Goal: Check status: Check status

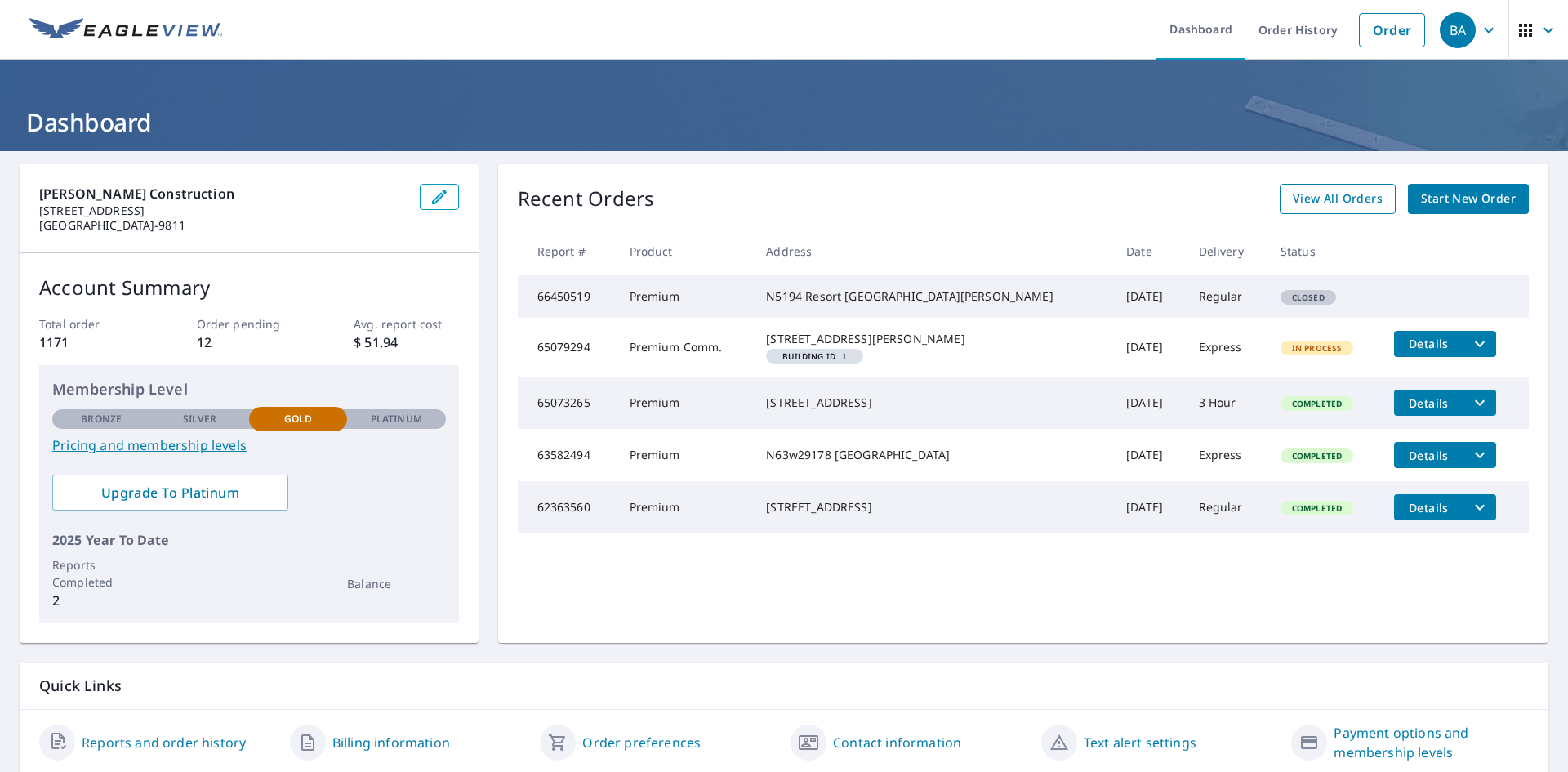
click at [1327, 196] on span "View All Orders" at bounding box center [1338, 199] width 90 height 21
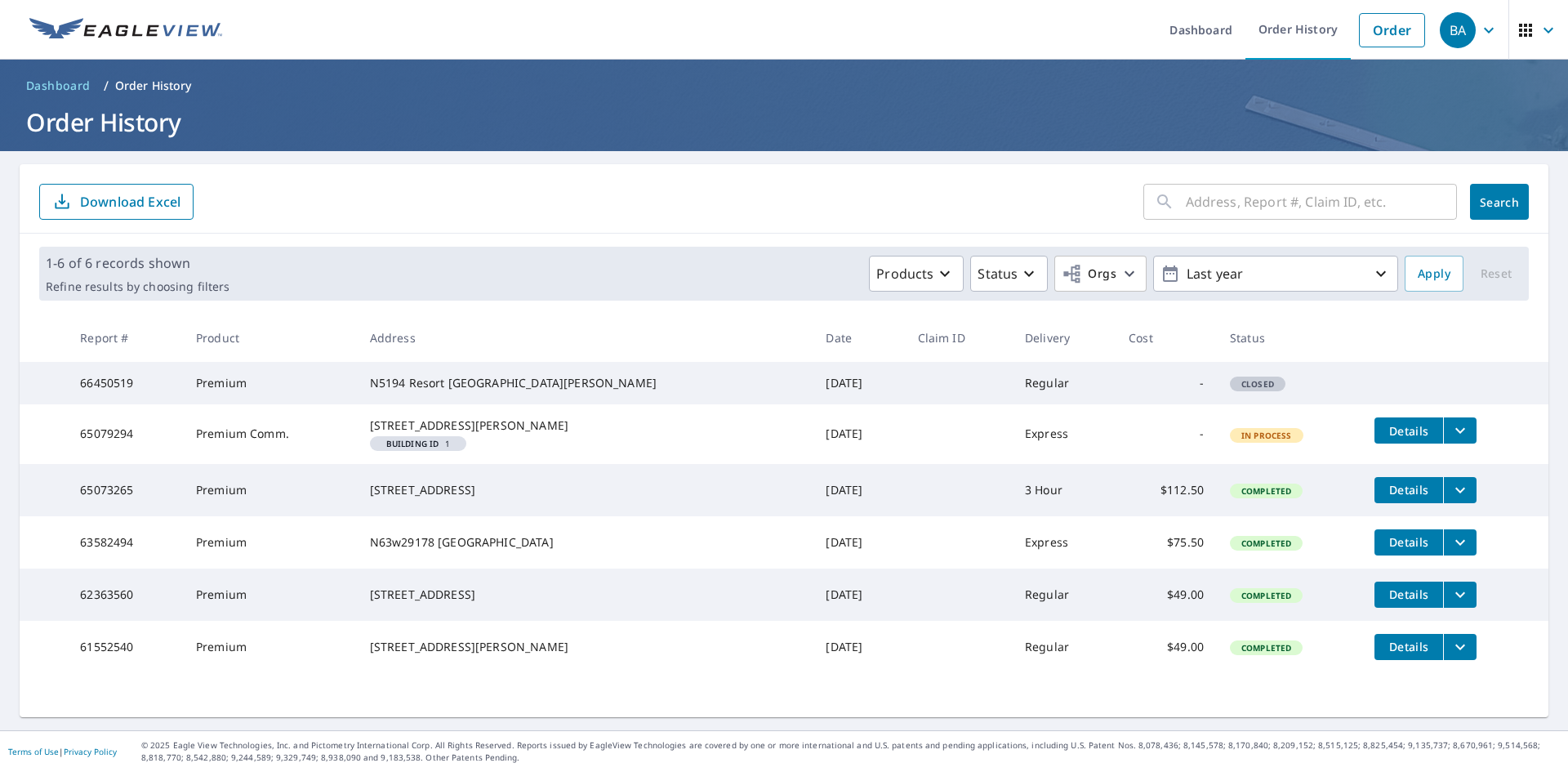
click at [1451, 440] on icon "filesDropdownBtn-65079294" at bounding box center [1460, 430] width 20 height 20
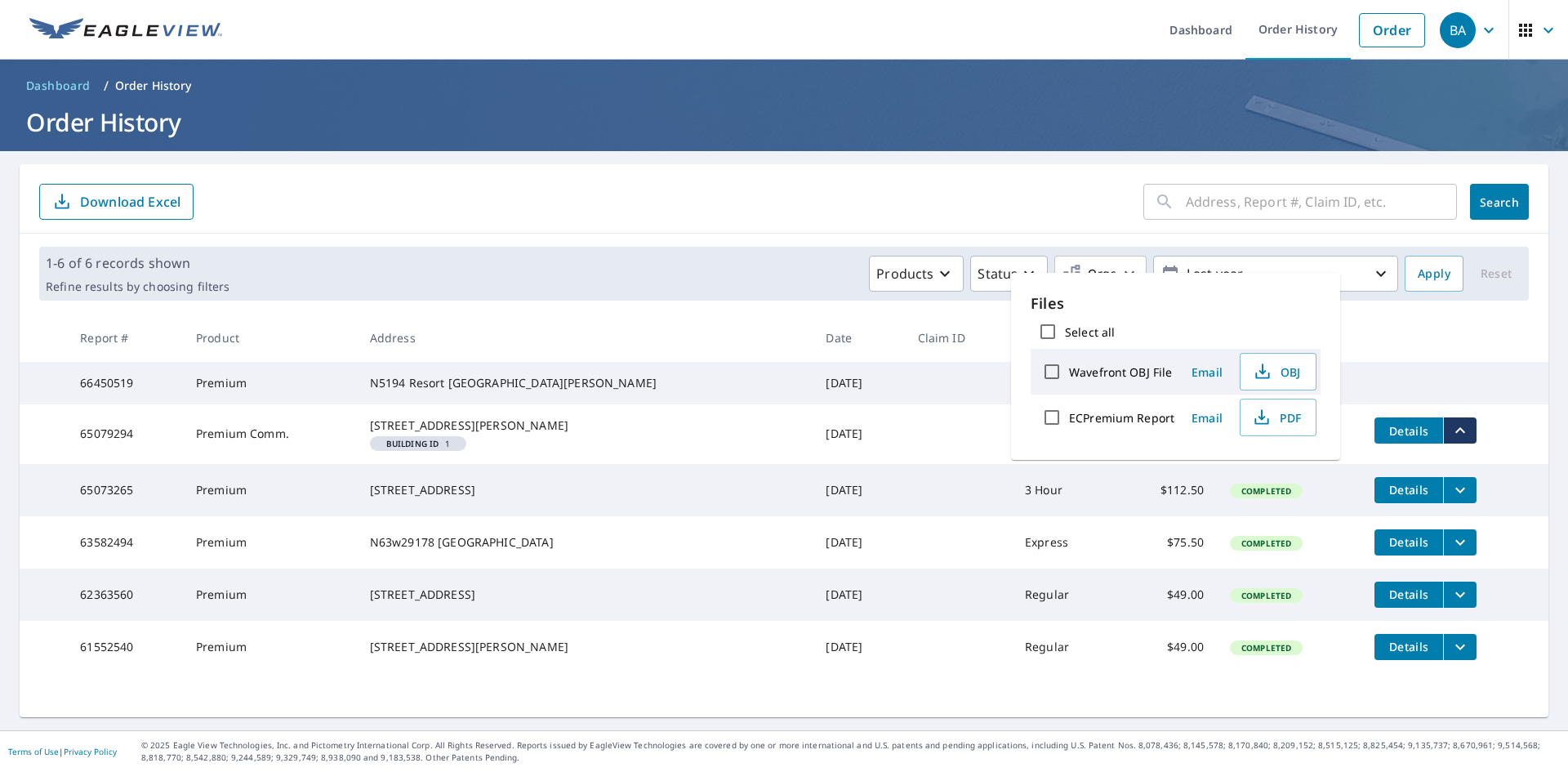
click at [1384, 439] on span "Details" at bounding box center [1408, 431] width 49 height 15
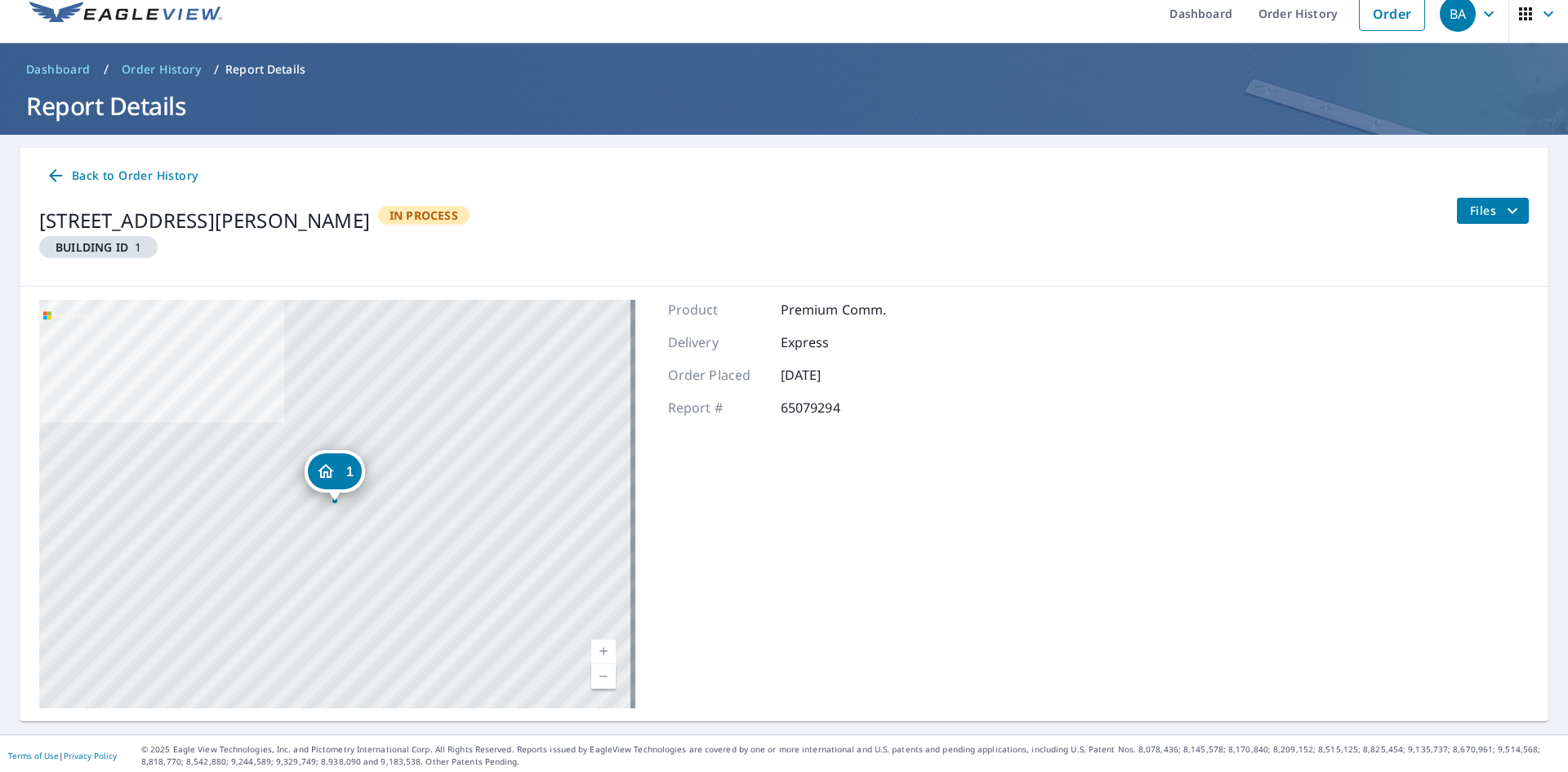
scroll to position [21, 0]
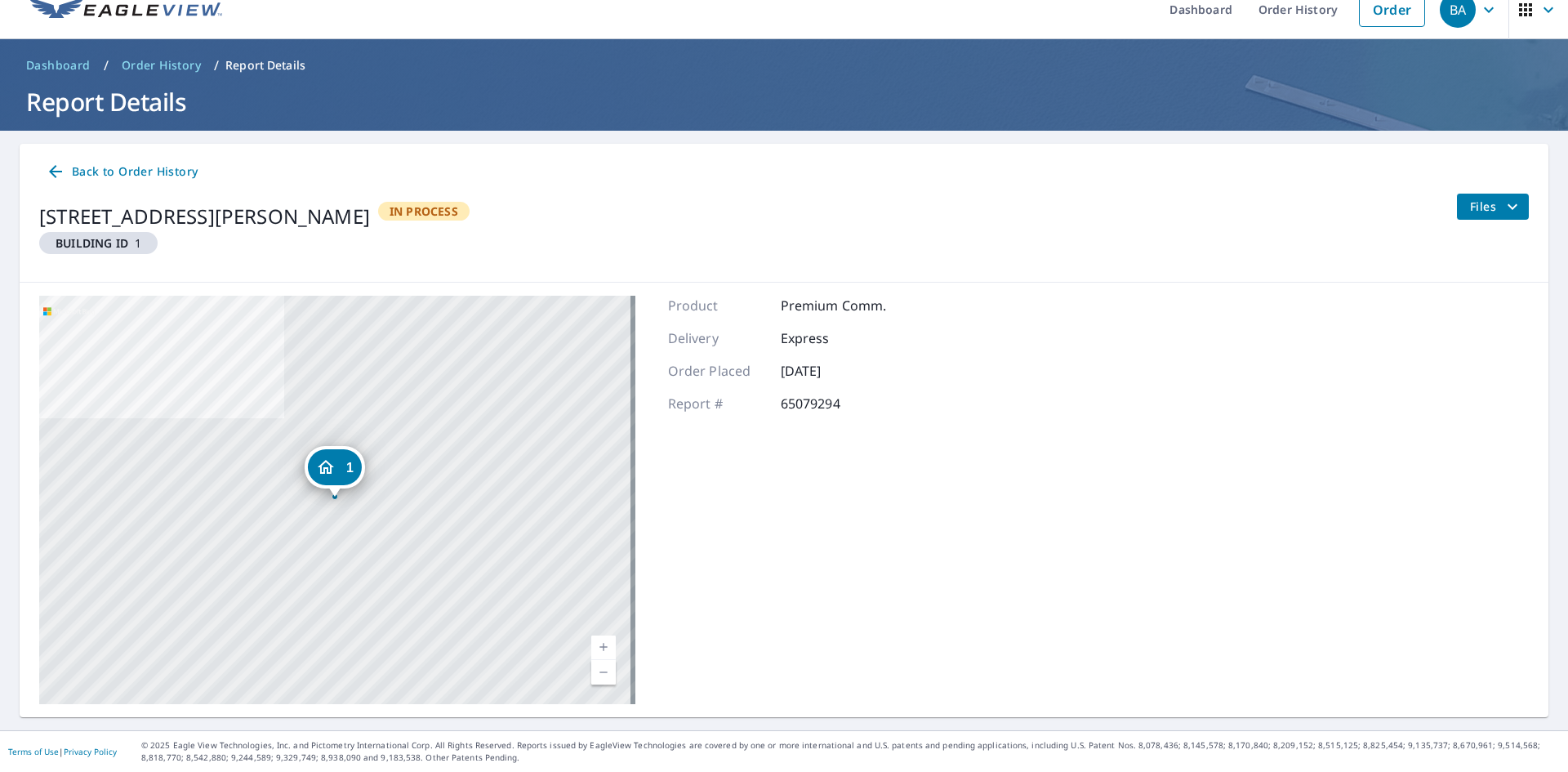
scroll to position [21, 0]
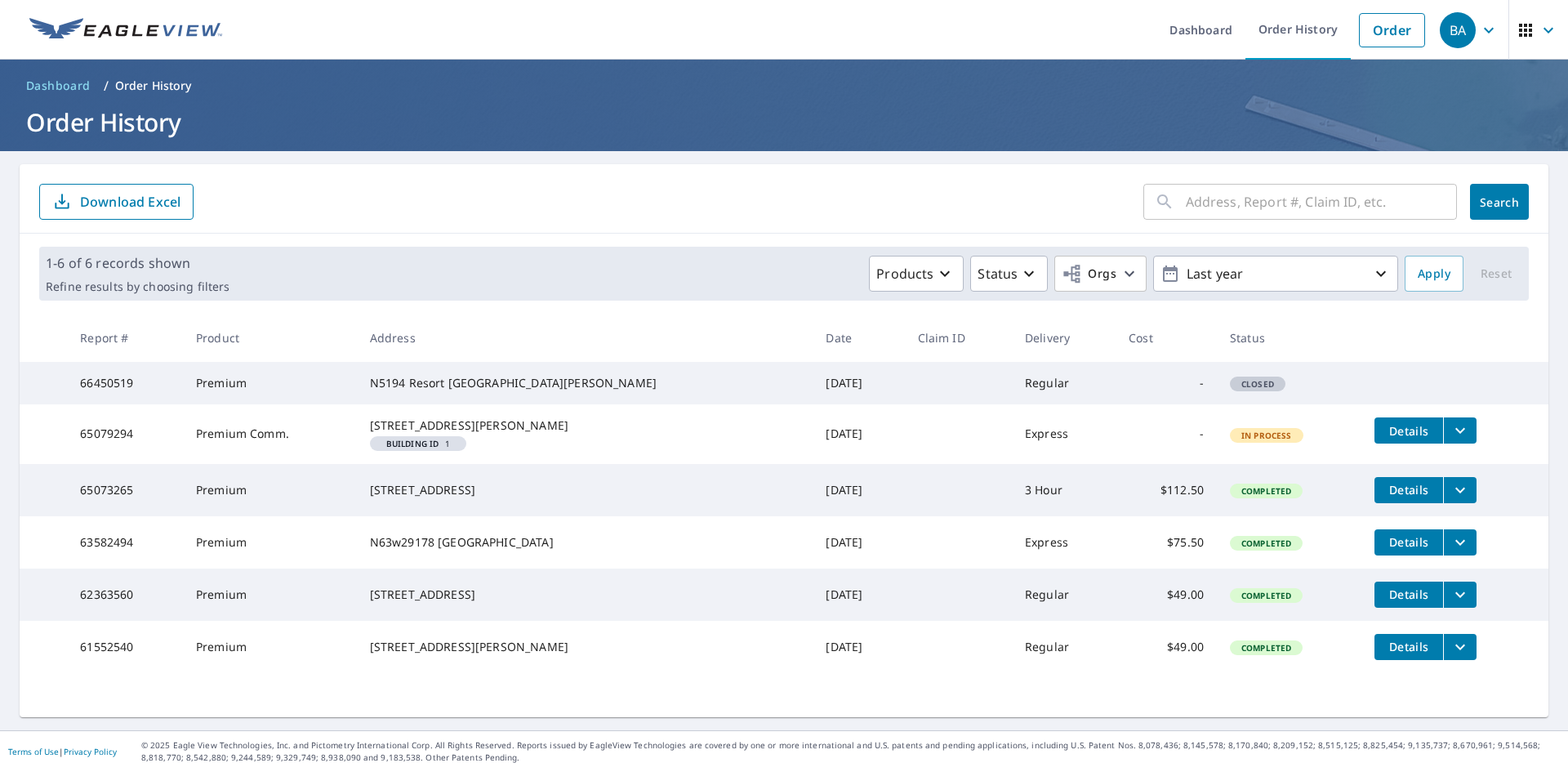
scroll to position [14, 0]
click at [1384, 498] on span "Details" at bounding box center [1408, 490] width 49 height 15
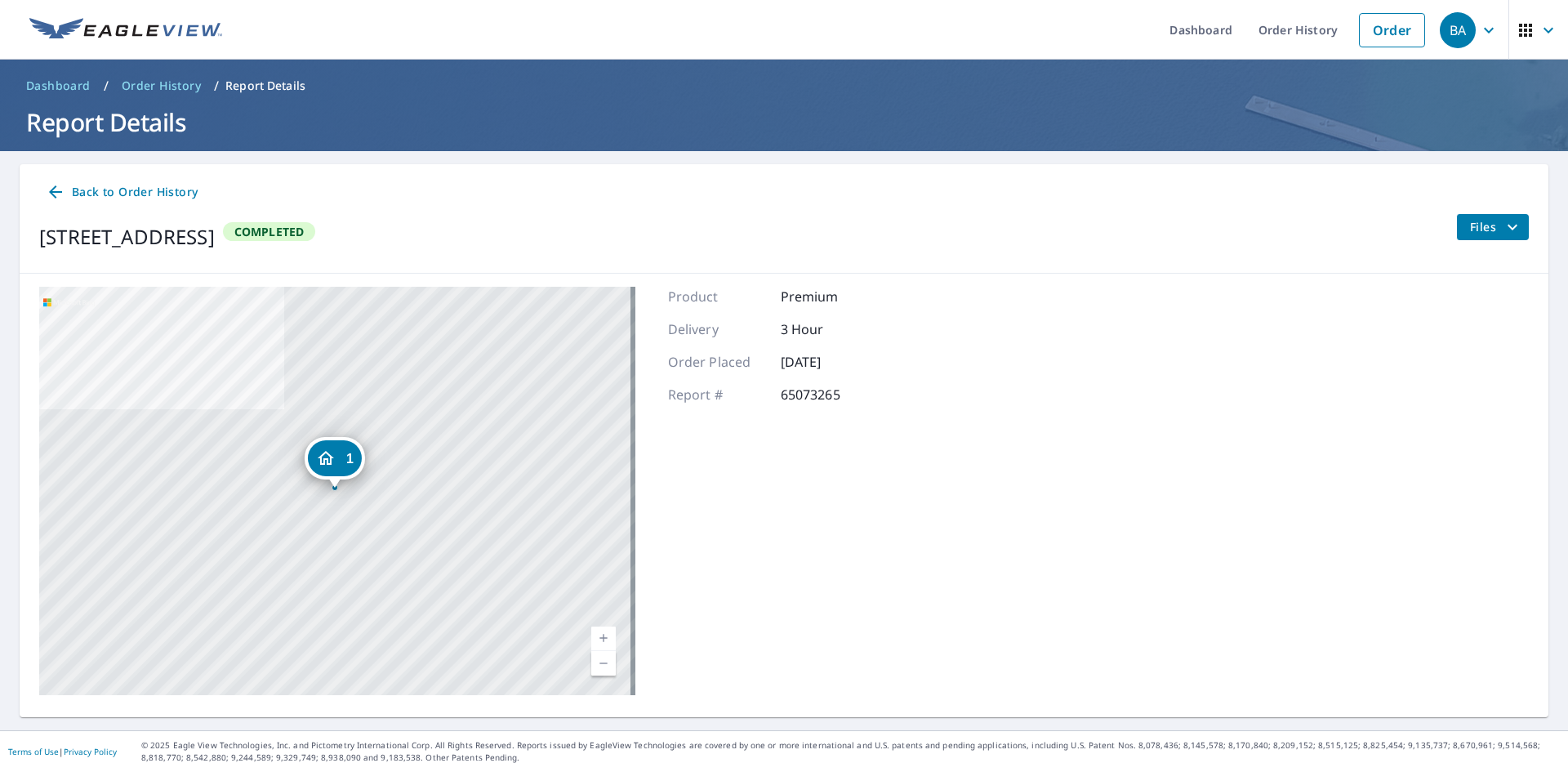
click at [1504, 230] on icon "filesDropdownBtn-65073265" at bounding box center [1512, 227] width 20 height 20
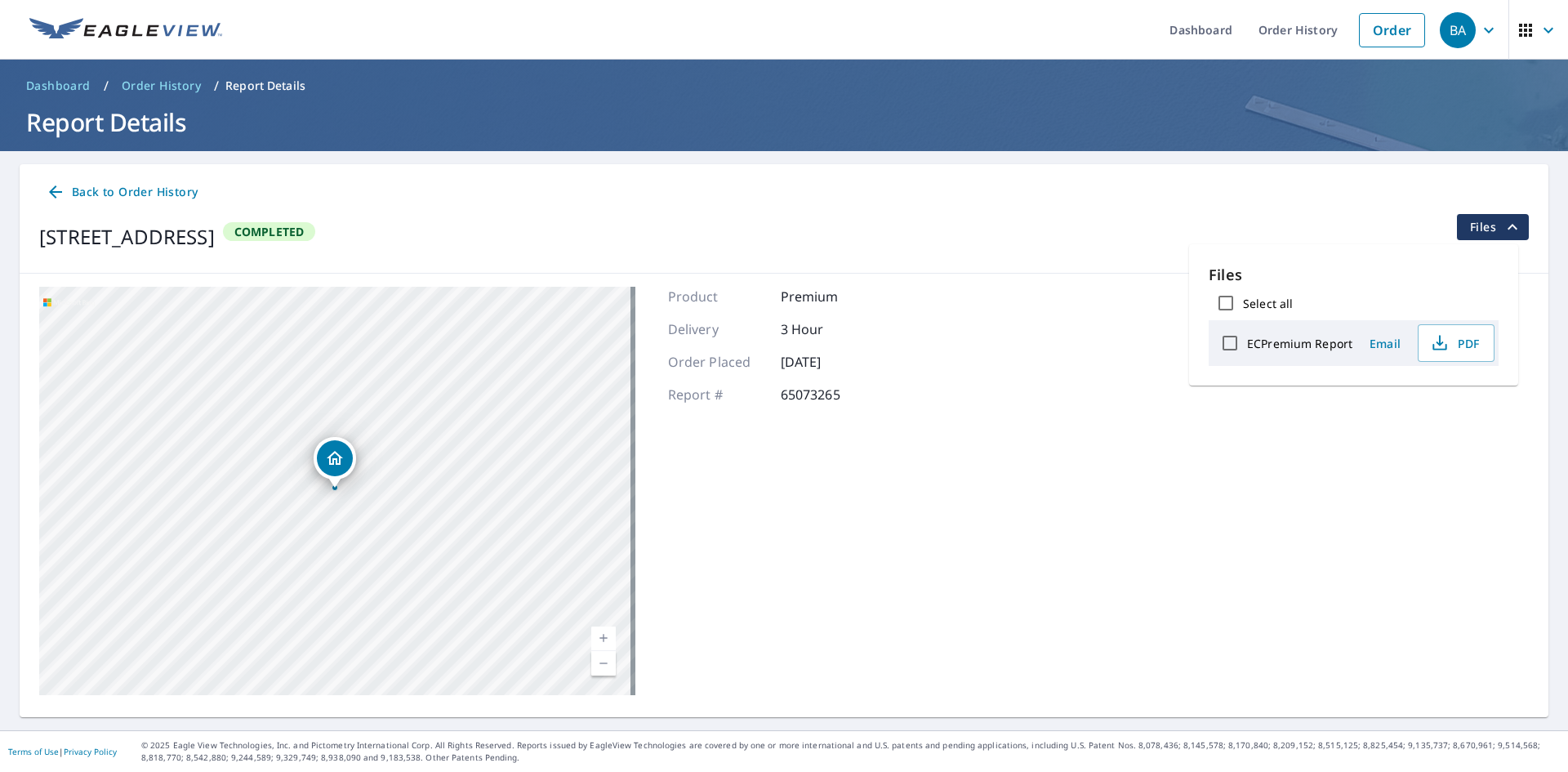
click at [1112, 335] on div "[STREET_ADDRESS] Aerial Road A standard road map Aerial A detailed look from ab…" at bounding box center [784, 490] width 1529 height 434
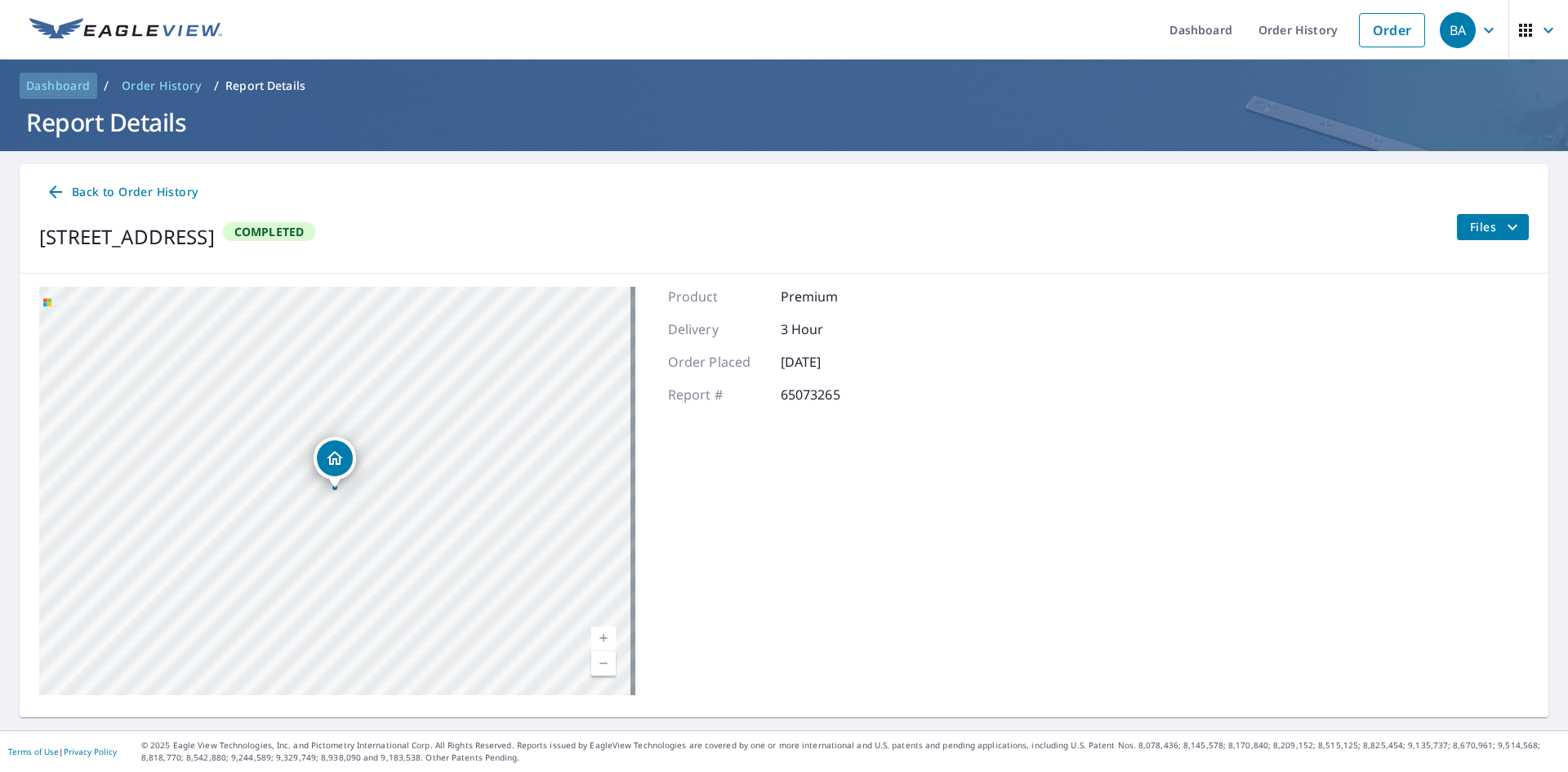
click at [69, 82] on span "Dashboard" at bounding box center [58, 86] width 64 height 16
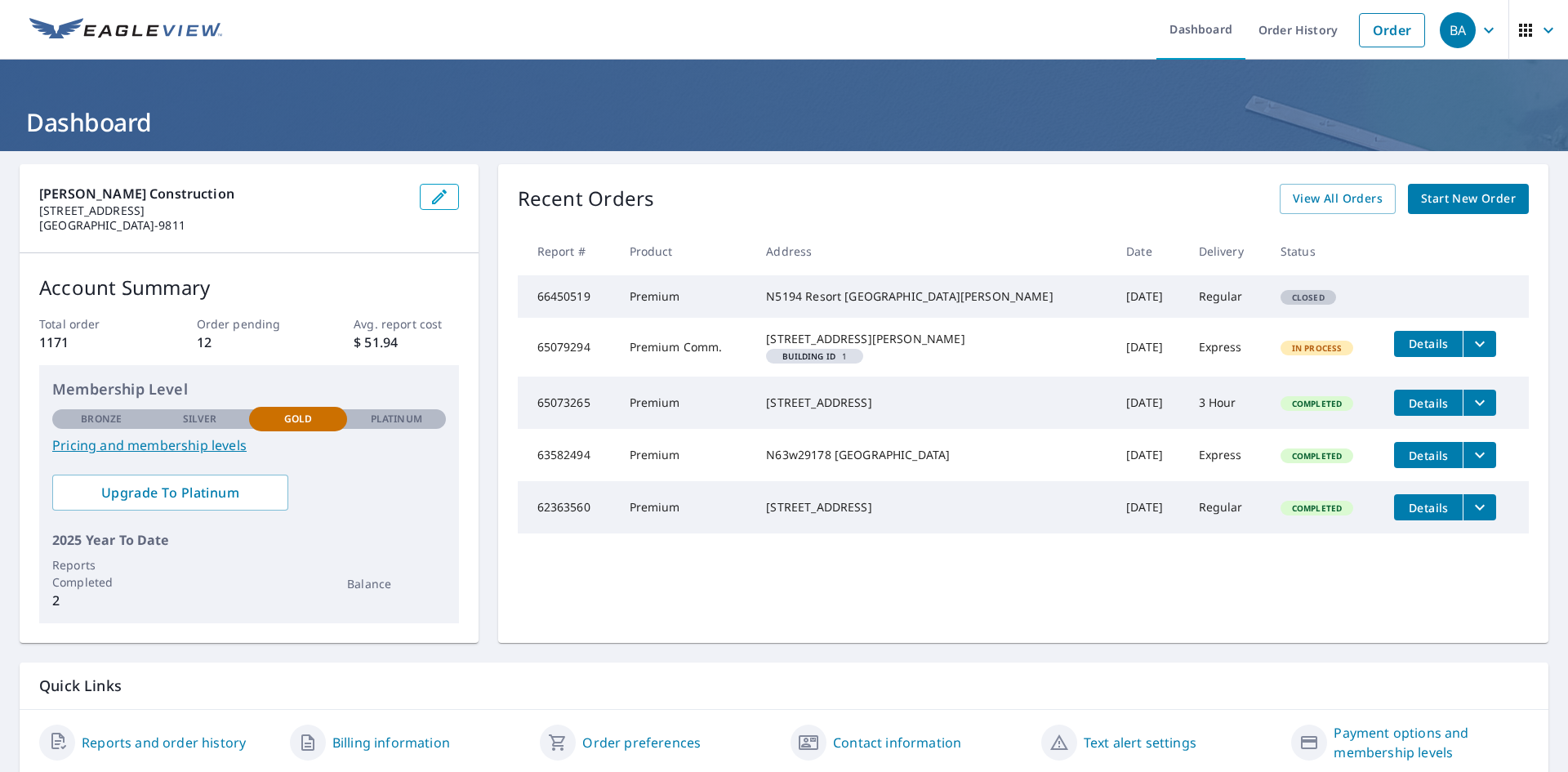
click at [1516, 26] on icon "button" at bounding box center [1525, 30] width 20 height 20
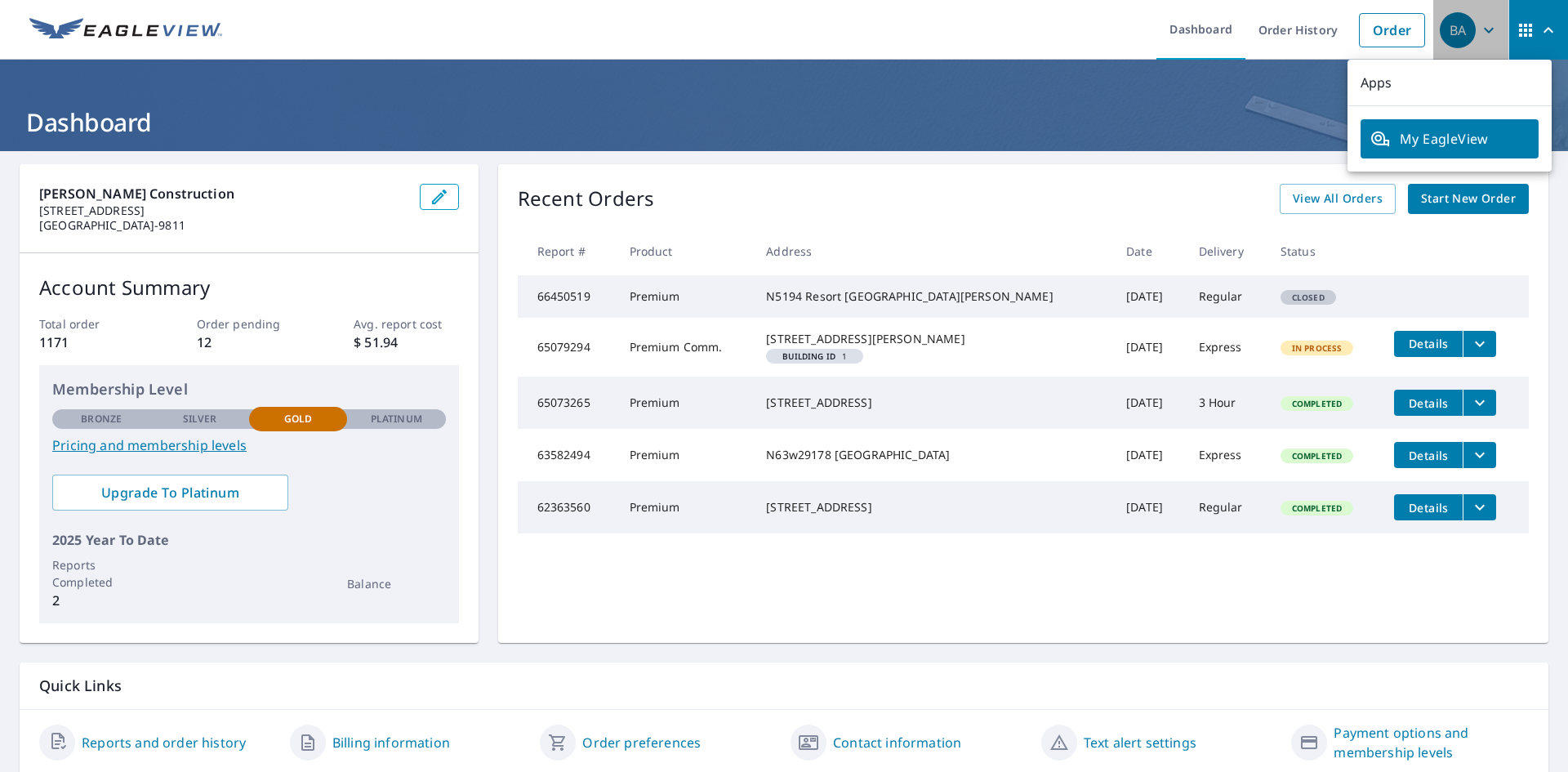
click at [1482, 27] on icon "button" at bounding box center [1488, 30] width 20 height 20
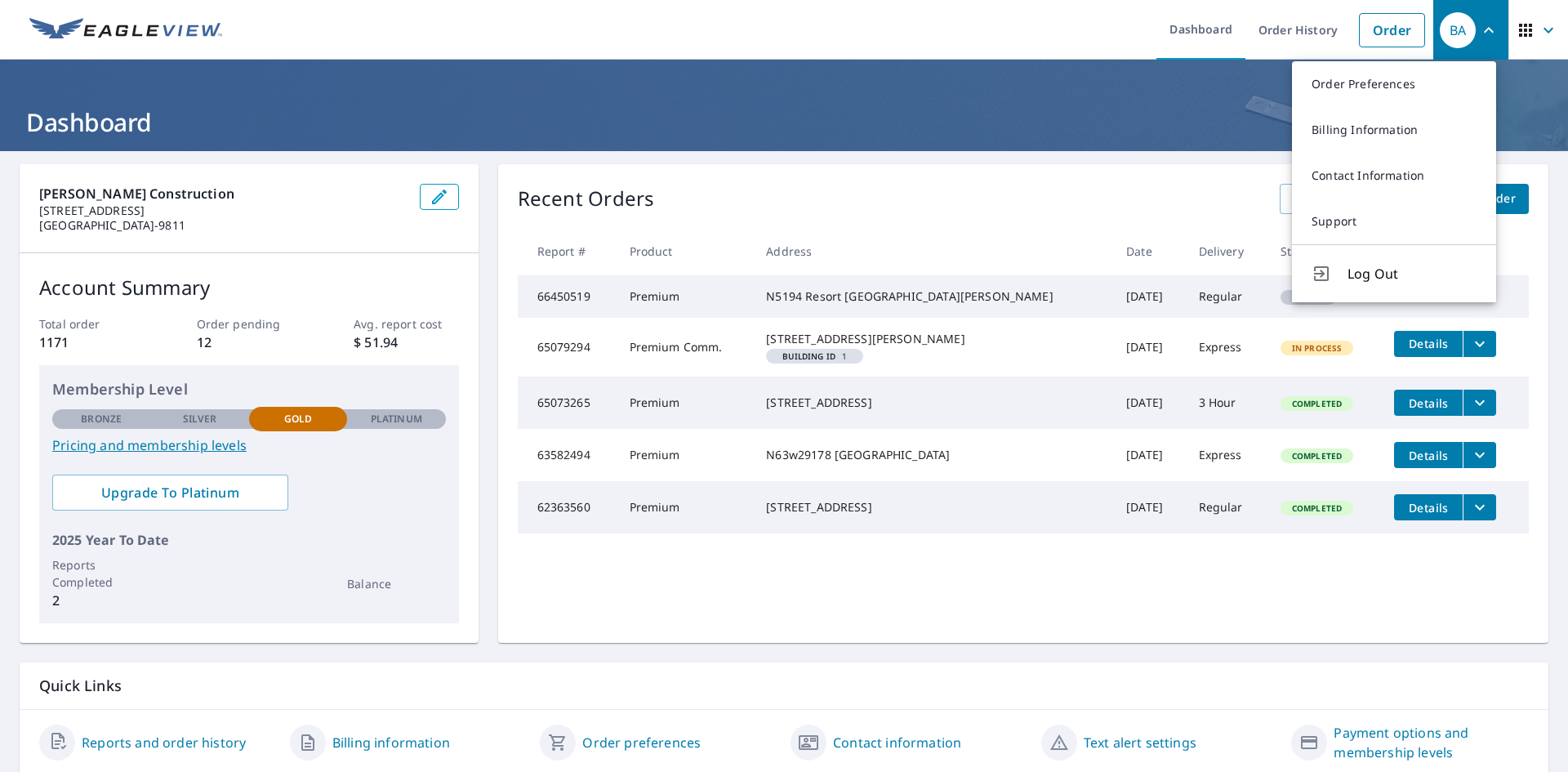
click at [1539, 29] on icon "button" at bounding box center [1548, 30] width 20 height 20
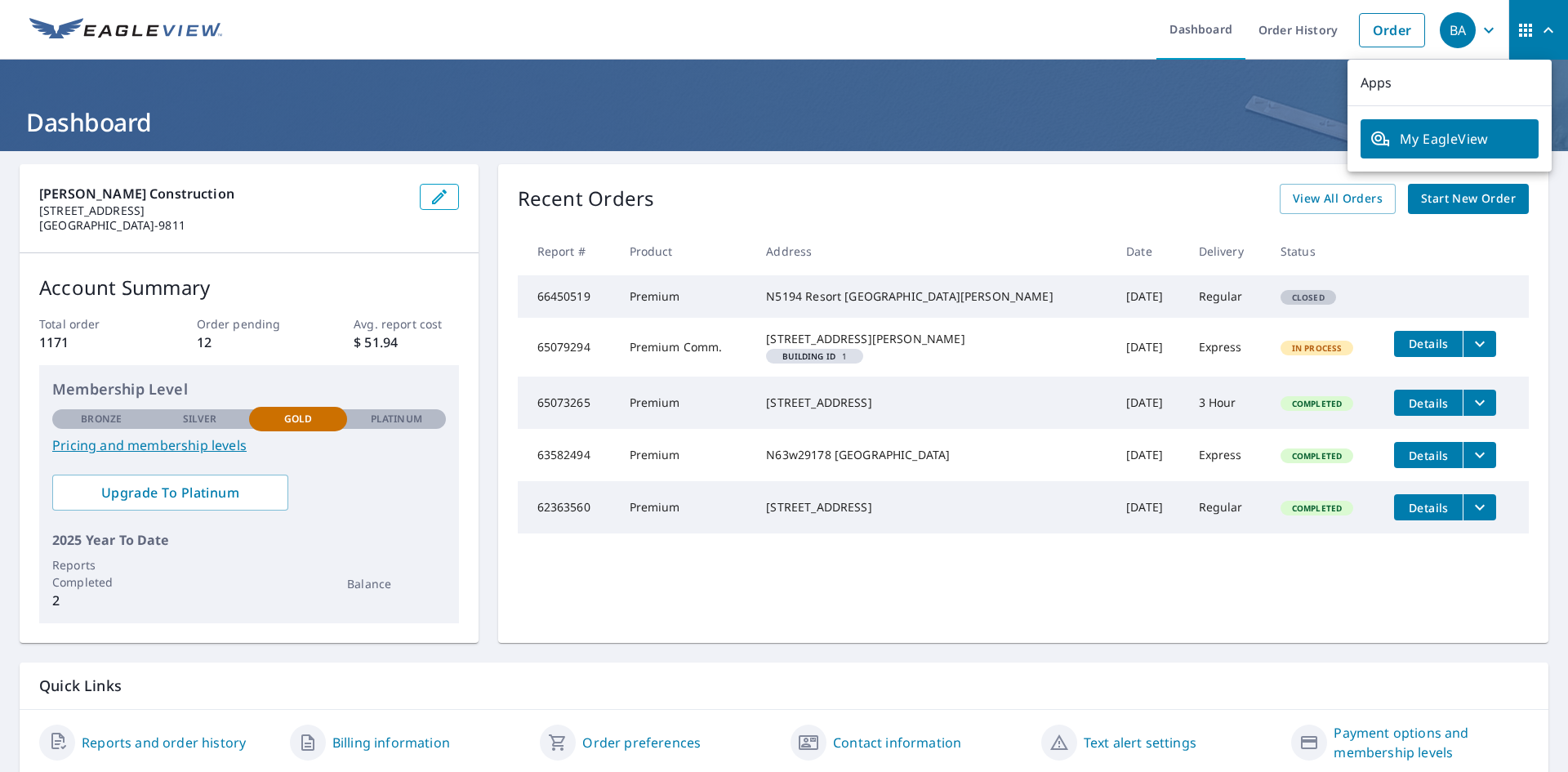
click at [730, 28] on ul "Dashboard Order History Order" at bounding box center [832, 30] width 1201 height 60
